Goal: Use online tool/utility: Use online tool/utility

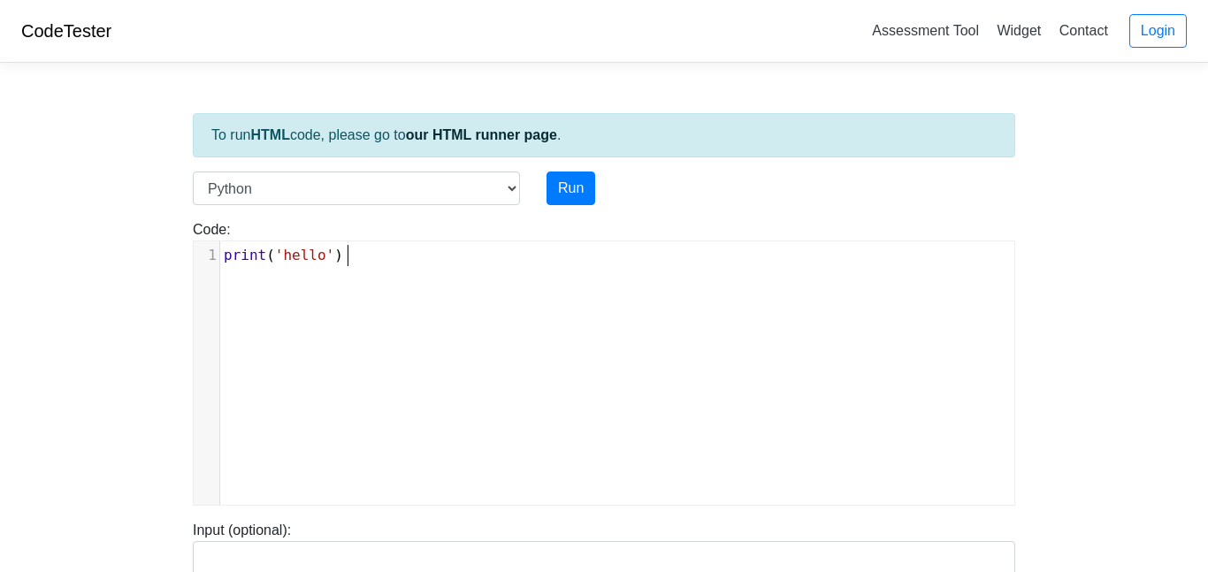
scroll to position [7, 0]
click at [416, 286] on div "xxxxxxxxxx 1 print ( 'hello' )" at bounding box center [617, 386] width 847 height 290
type textarea "de"
type textarea "="
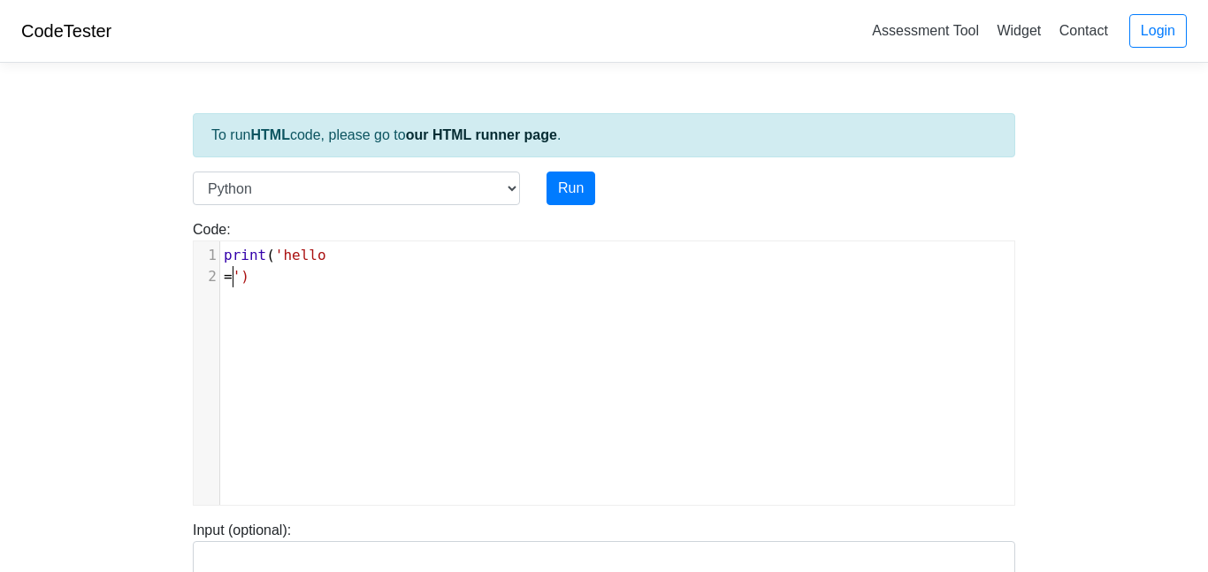
scroll to position [7, 10]
type textarea "D"
type textarea "Motherfuckers"
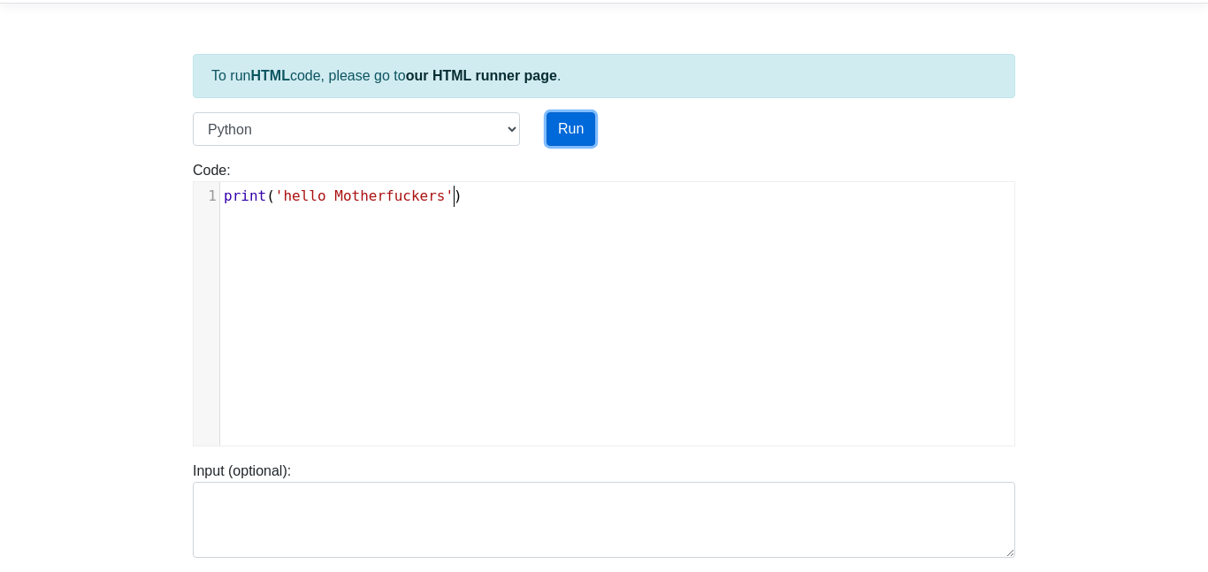
click at [571, 113] on button "Run" at bounding box center [571, 129] width 49 height 34
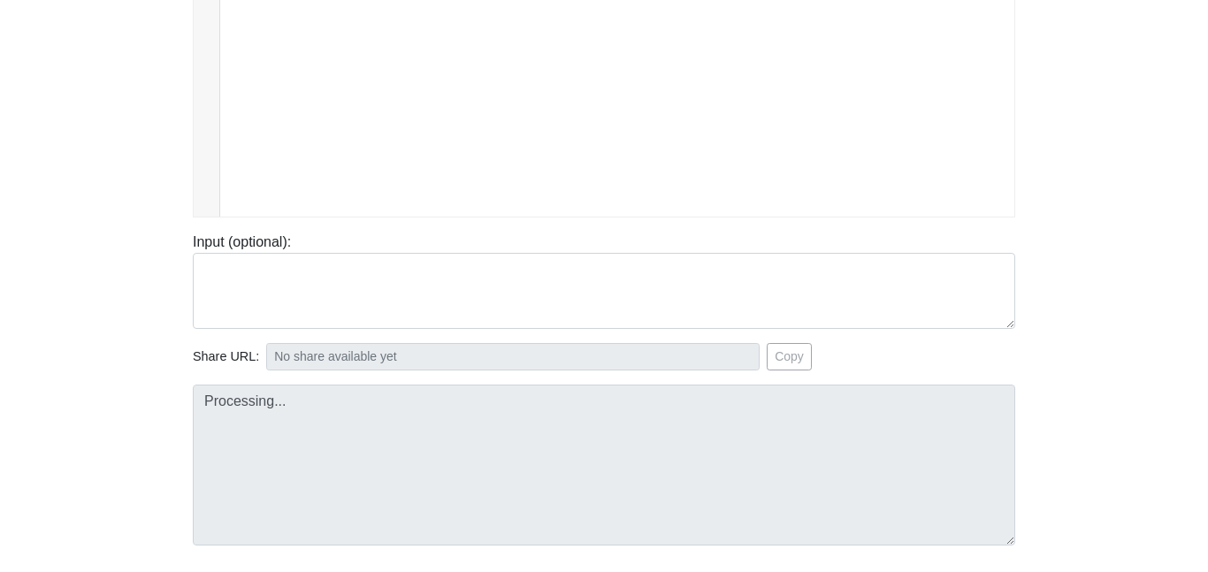
scroll to position [297, 0]
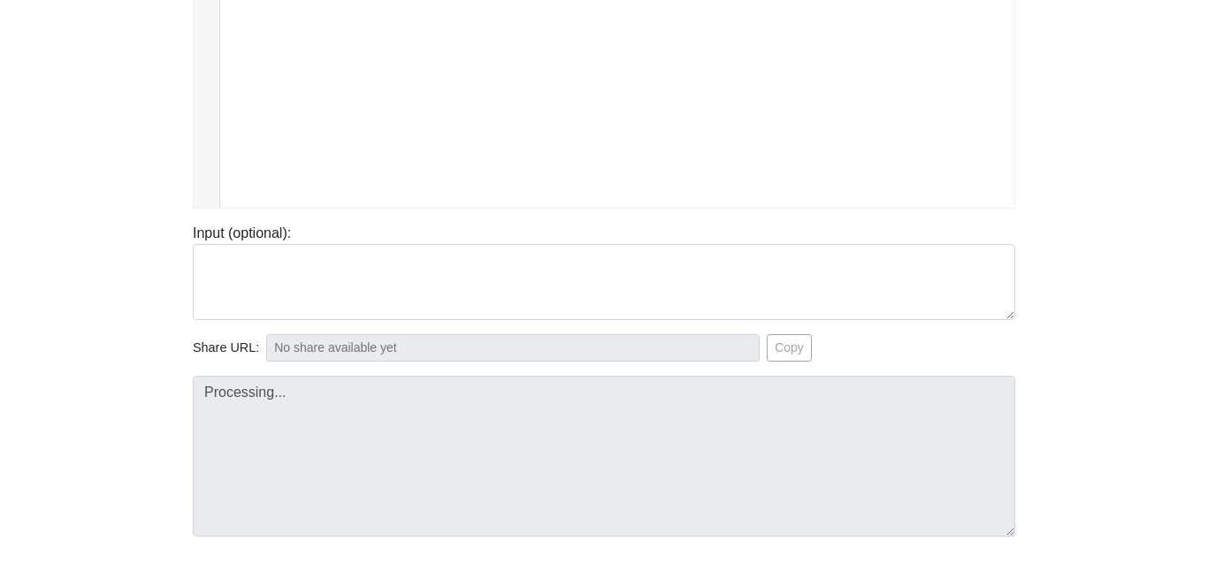
type input "[URL][DOMAIN_NAME]"
type textarea "Stdout: hello Motherfuckers"
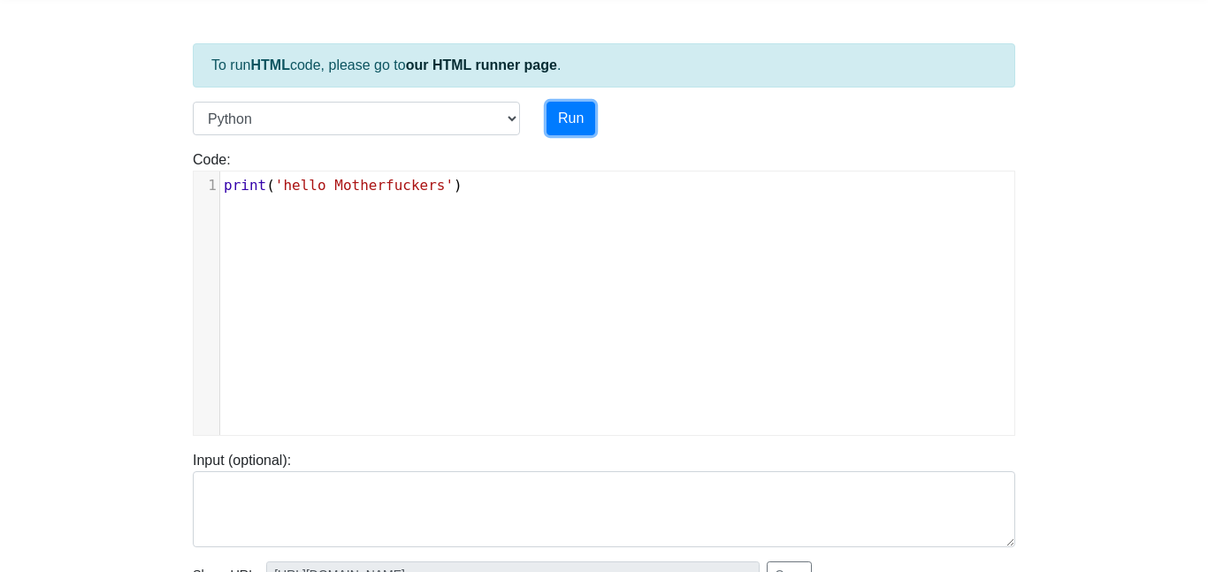
scroll to position [66, 0]
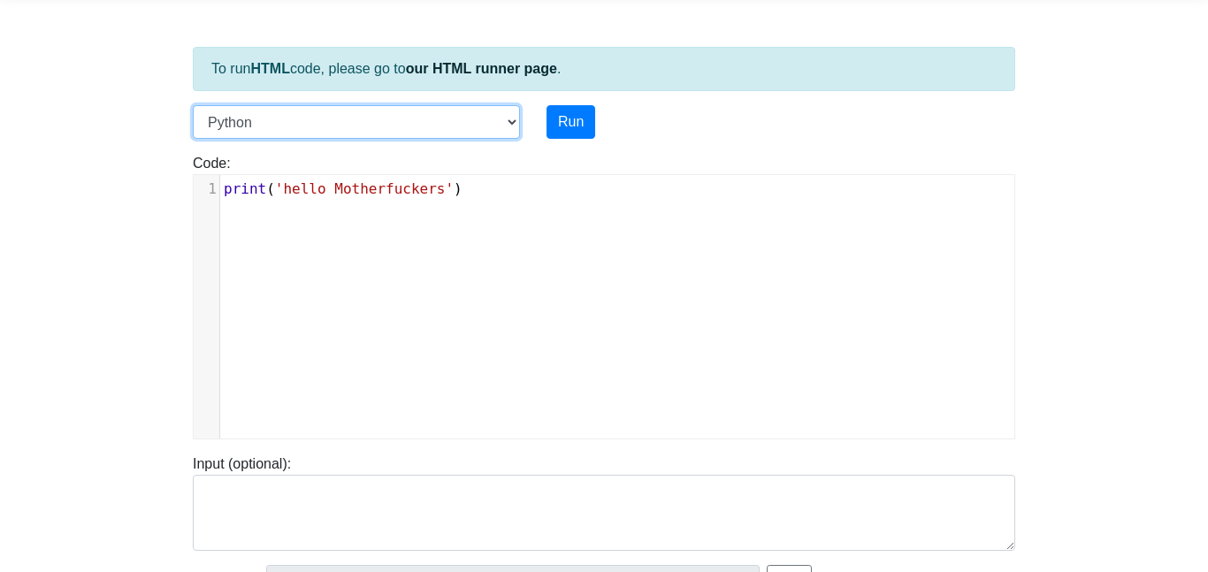
click at [471, 123] on select "C C++ Go Java Javascript Python Ruby" at bounding box center [356, 122] width 327 height 34
select select "java"
click at [193, 105] on select "C C++ Go Java Javascript Python Ruby" at bounding box center [356, 122] width 327 height 34
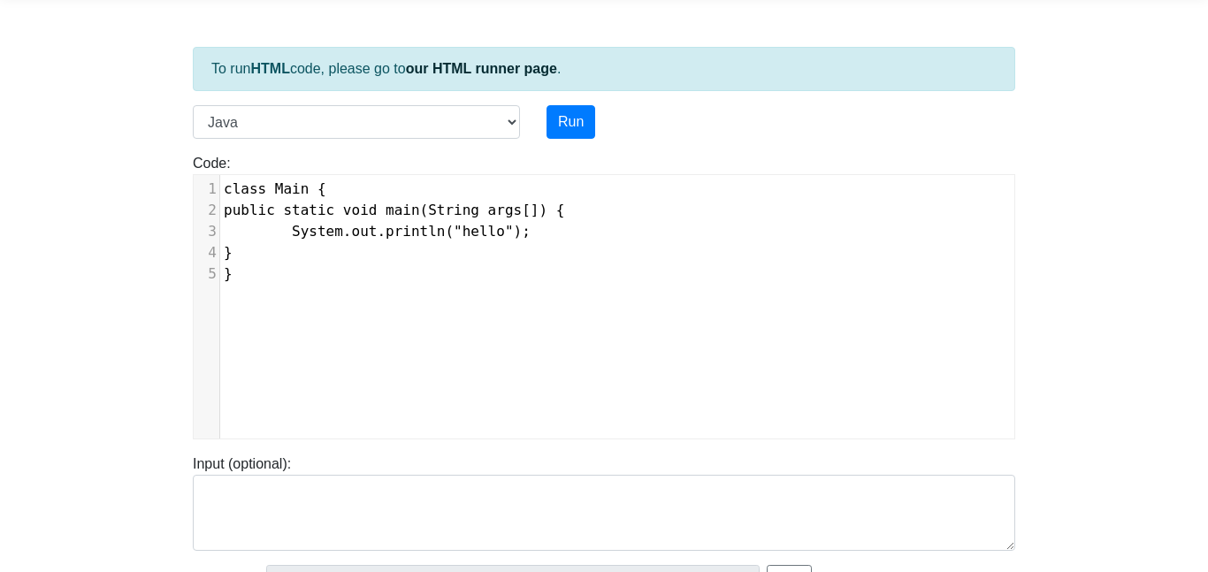
click at [434, 305] on div "xxxxxxxxxx 1 class Main { 2 public static void main(String args[]) { 3 System.o…" at bounding box center [617, 320] width 847 height 290
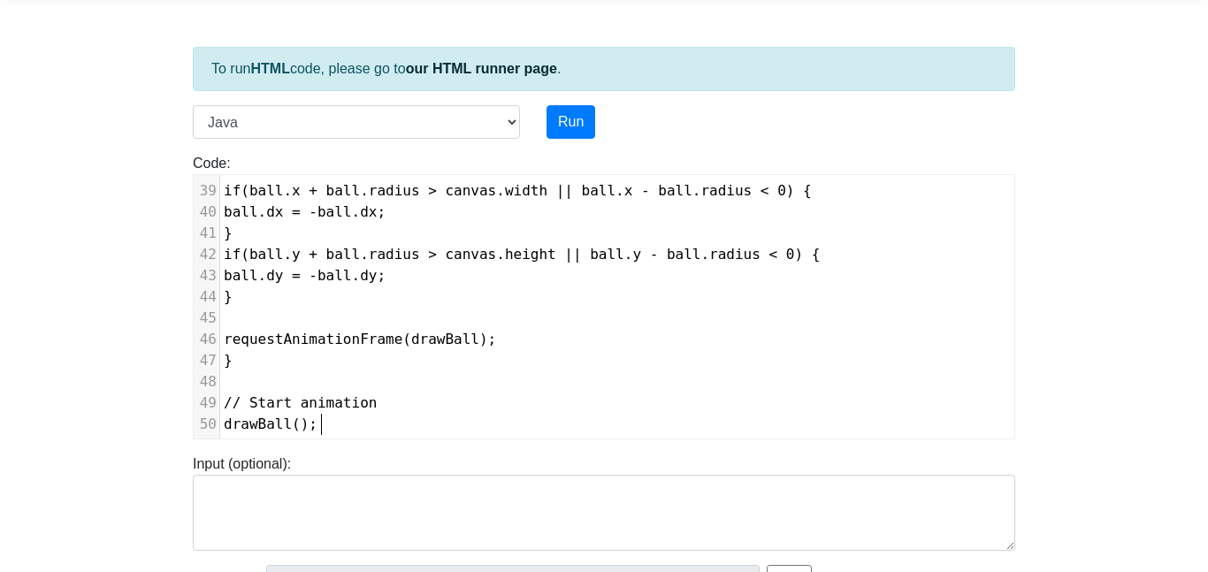
scroll to position [805, 0]
click at [556, 111] on button "Run" at bounding box center [571, 122] width 49 height 34
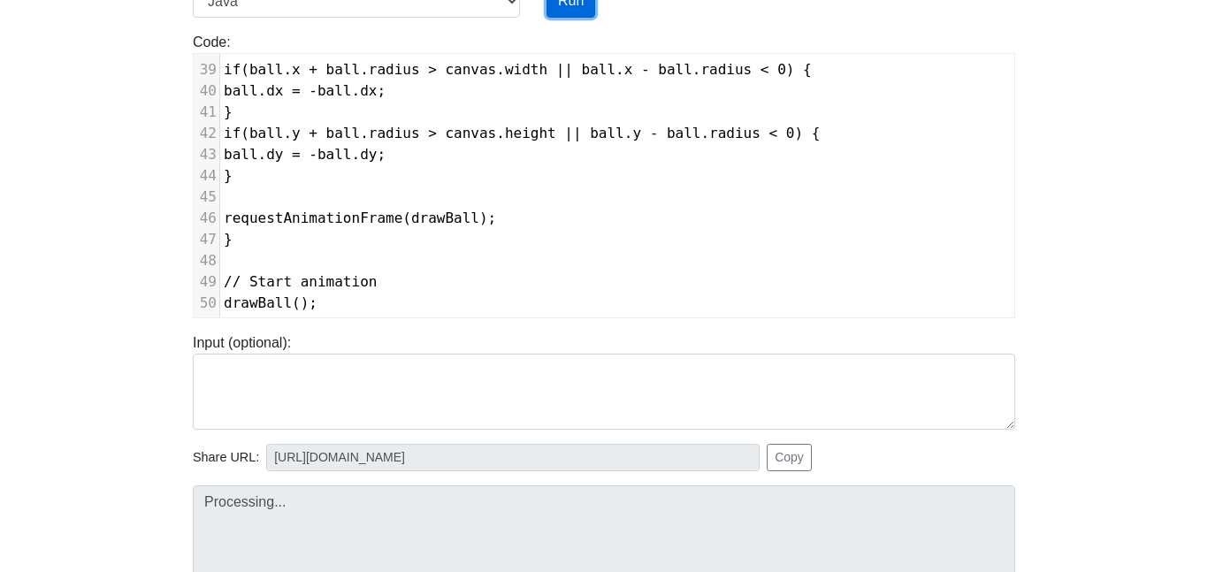
scroll to position [414, 0]
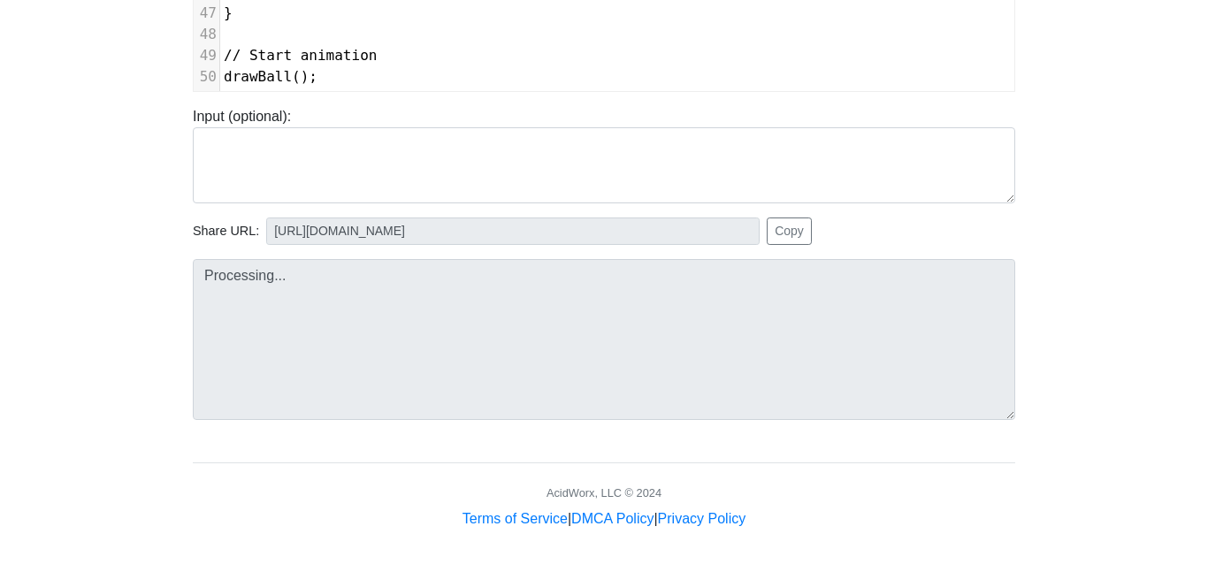
type input "[URL][DOMAIN_NAME]"
type textarea "Submission status: Compilation Error Compile Output: Main.java:8: error: class,…"
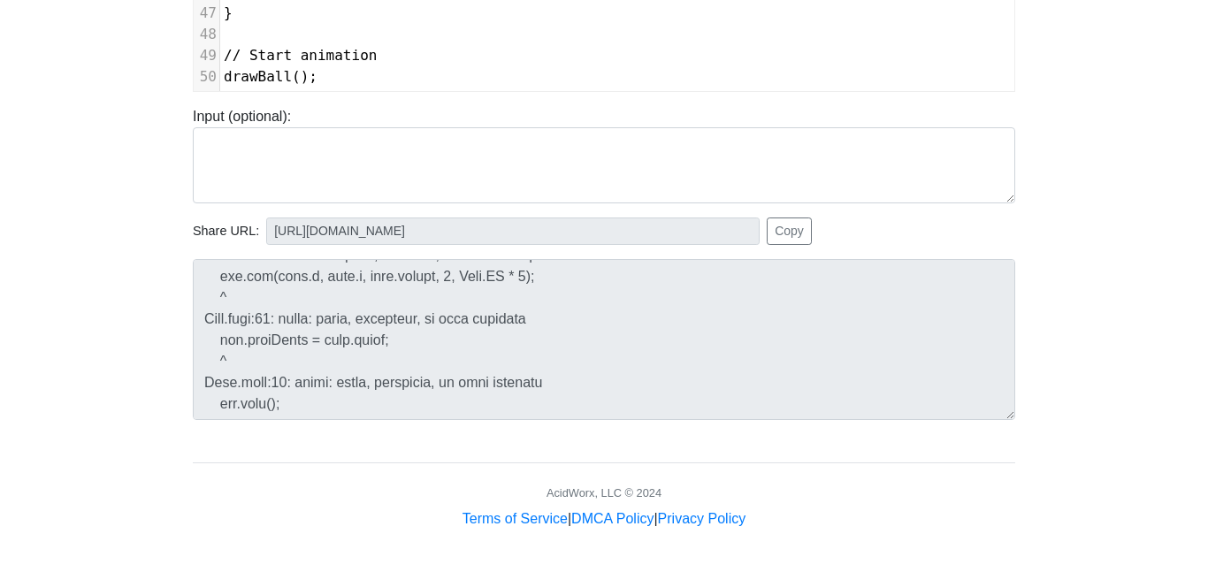
scroll to position [0, 0]
